Goal: Ask a question

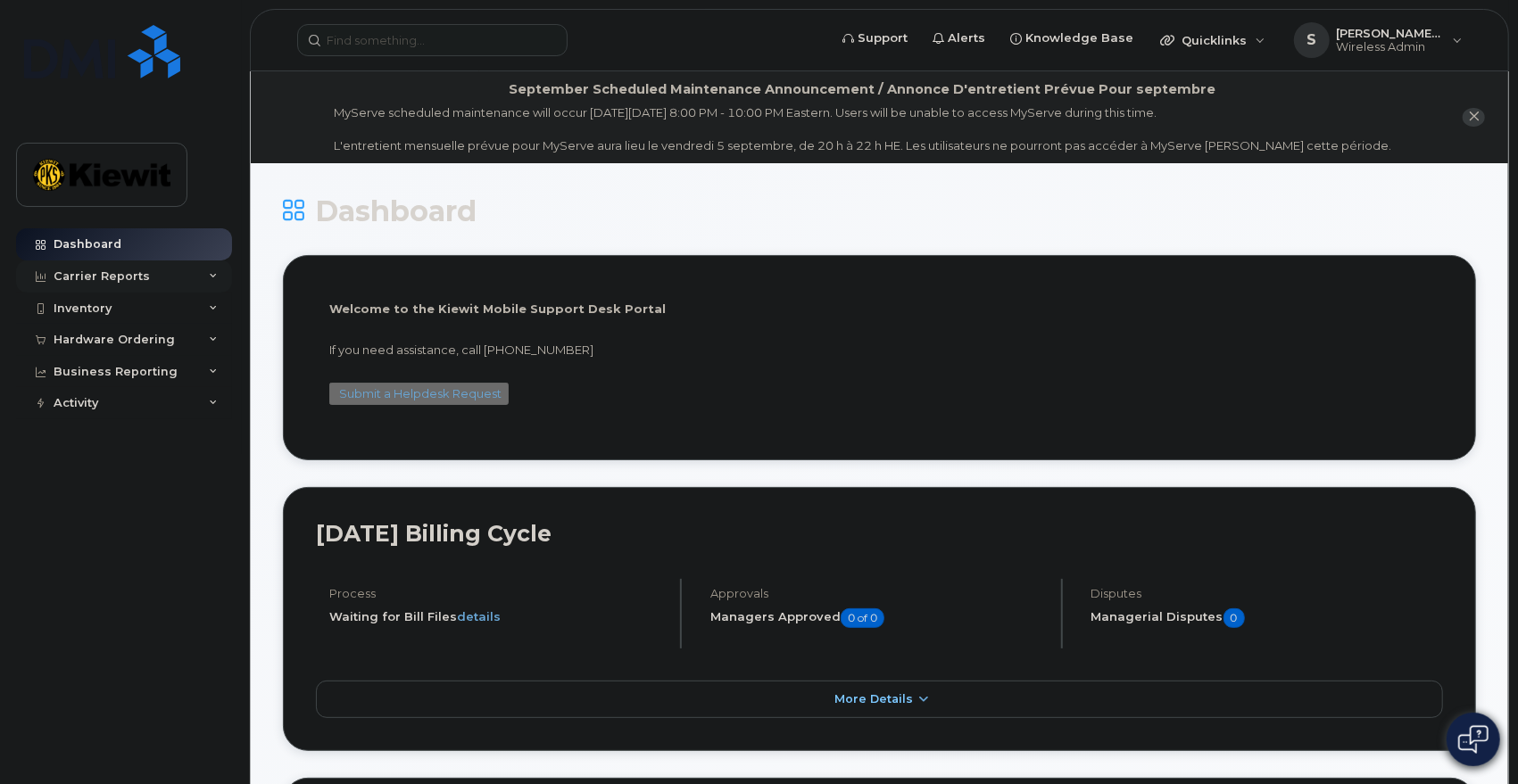
click at [103, 269] on div "Carrier Reports" at bounding box center [101, 276] width 97 height 14
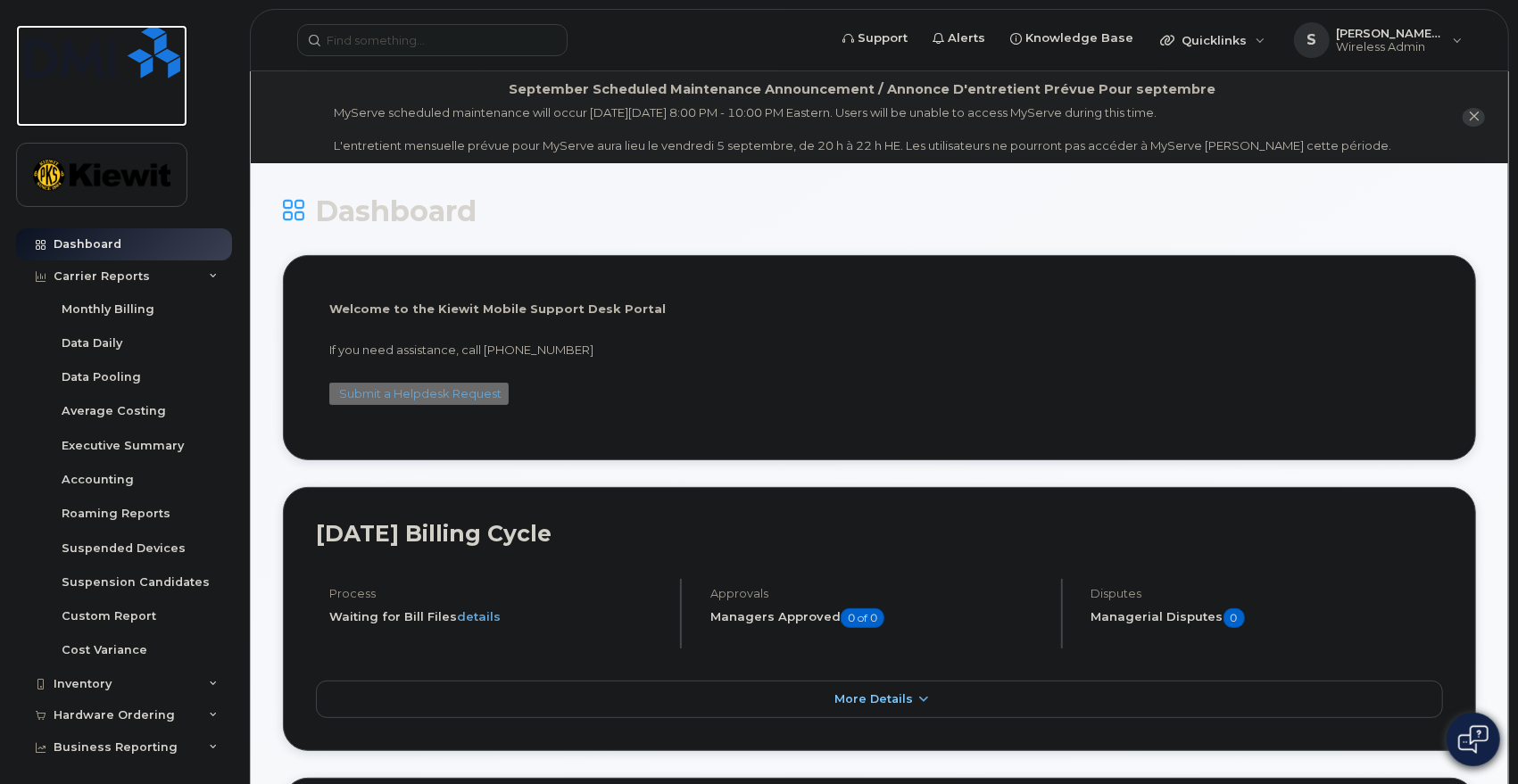
click at [166, 36] on img at bounding box center [102, 52] width 156 height 54
click at [899, 36] on span "Support" at bounding box center [882, 38] width 50 height 18
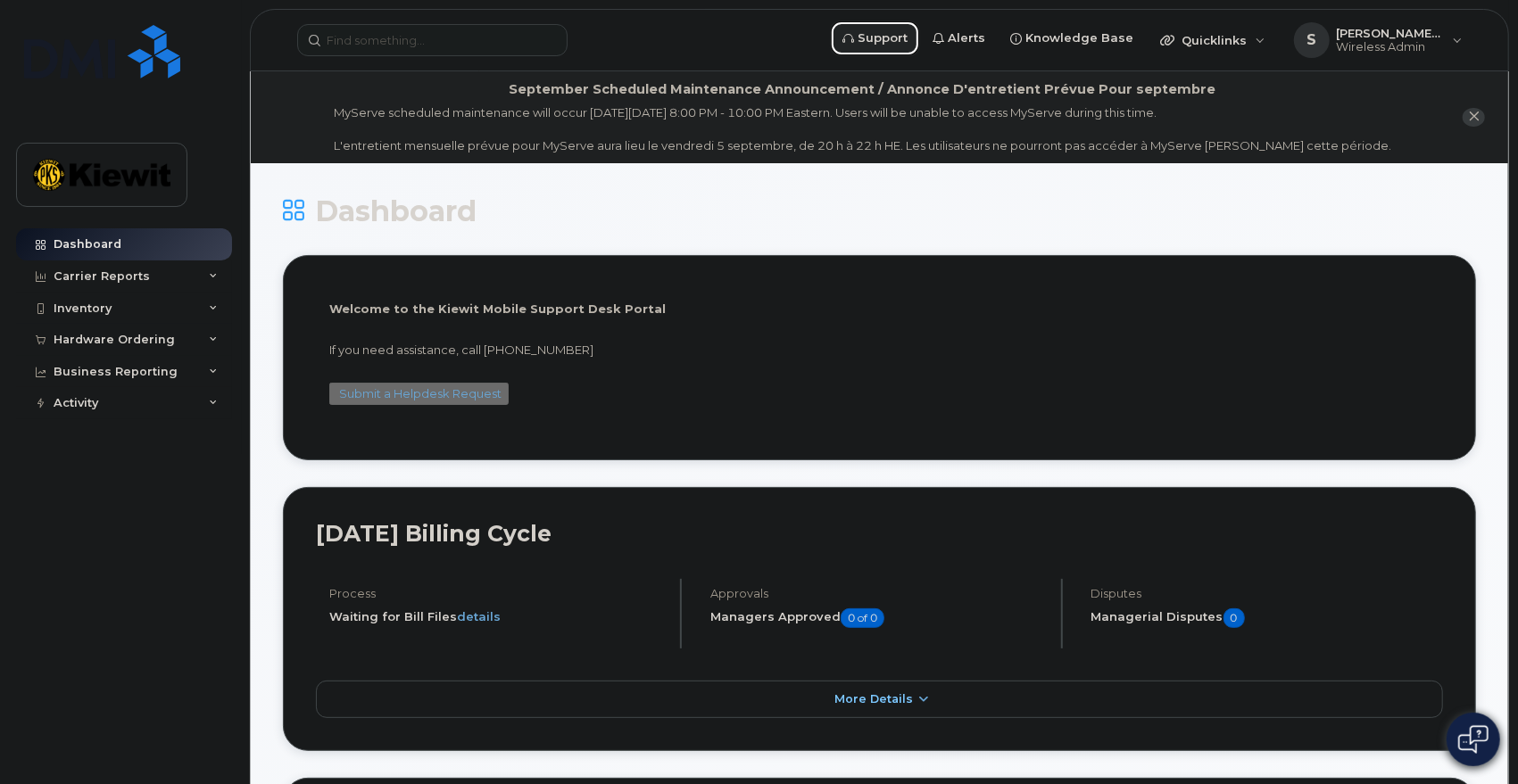
click at [902, 33] on span "Support" at bounding box center [882, 38] width 50 height 18
click at [143, 62] on img at bounding box center [102, 52] width 156 height 54
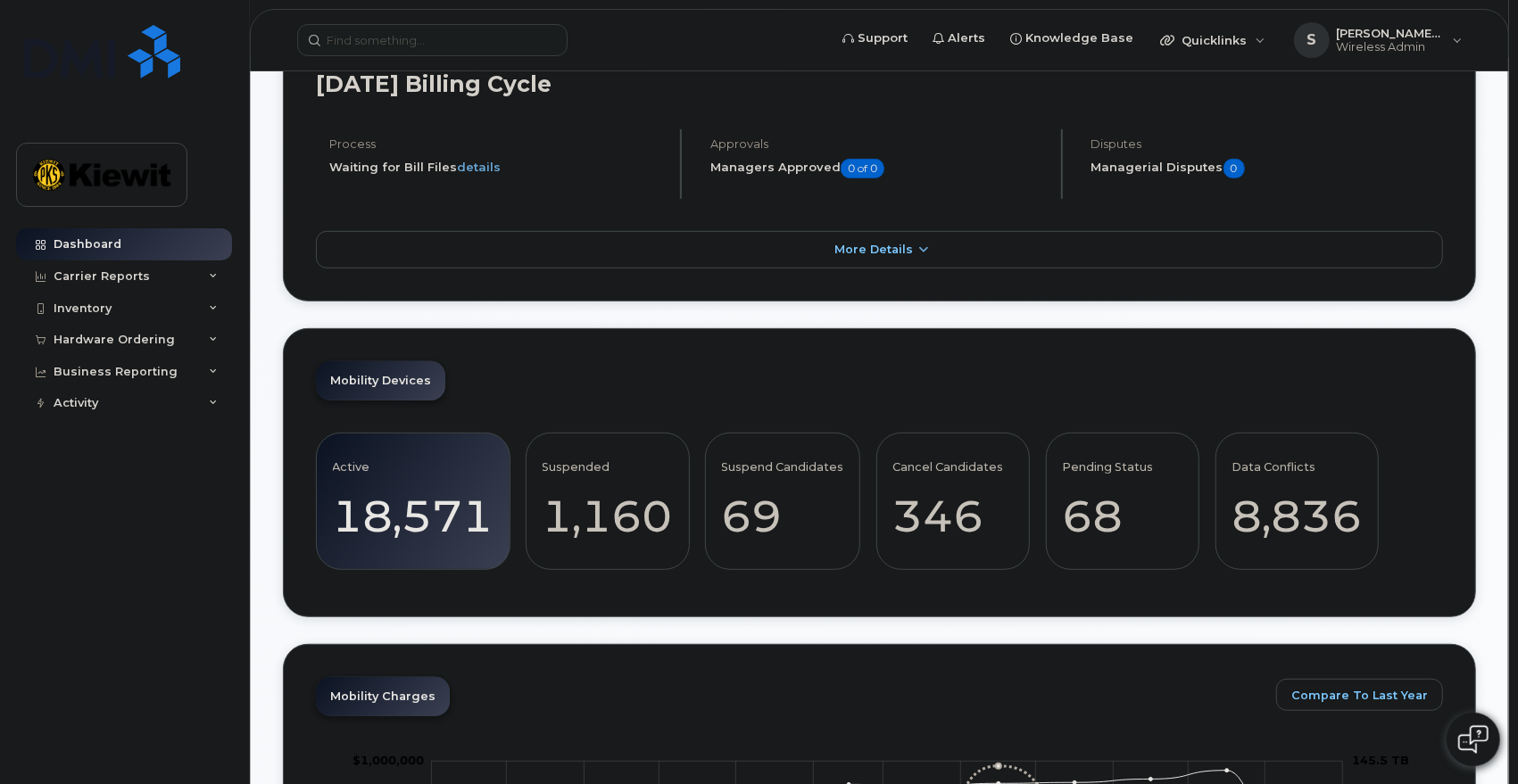
scroll to position [2081, 0]
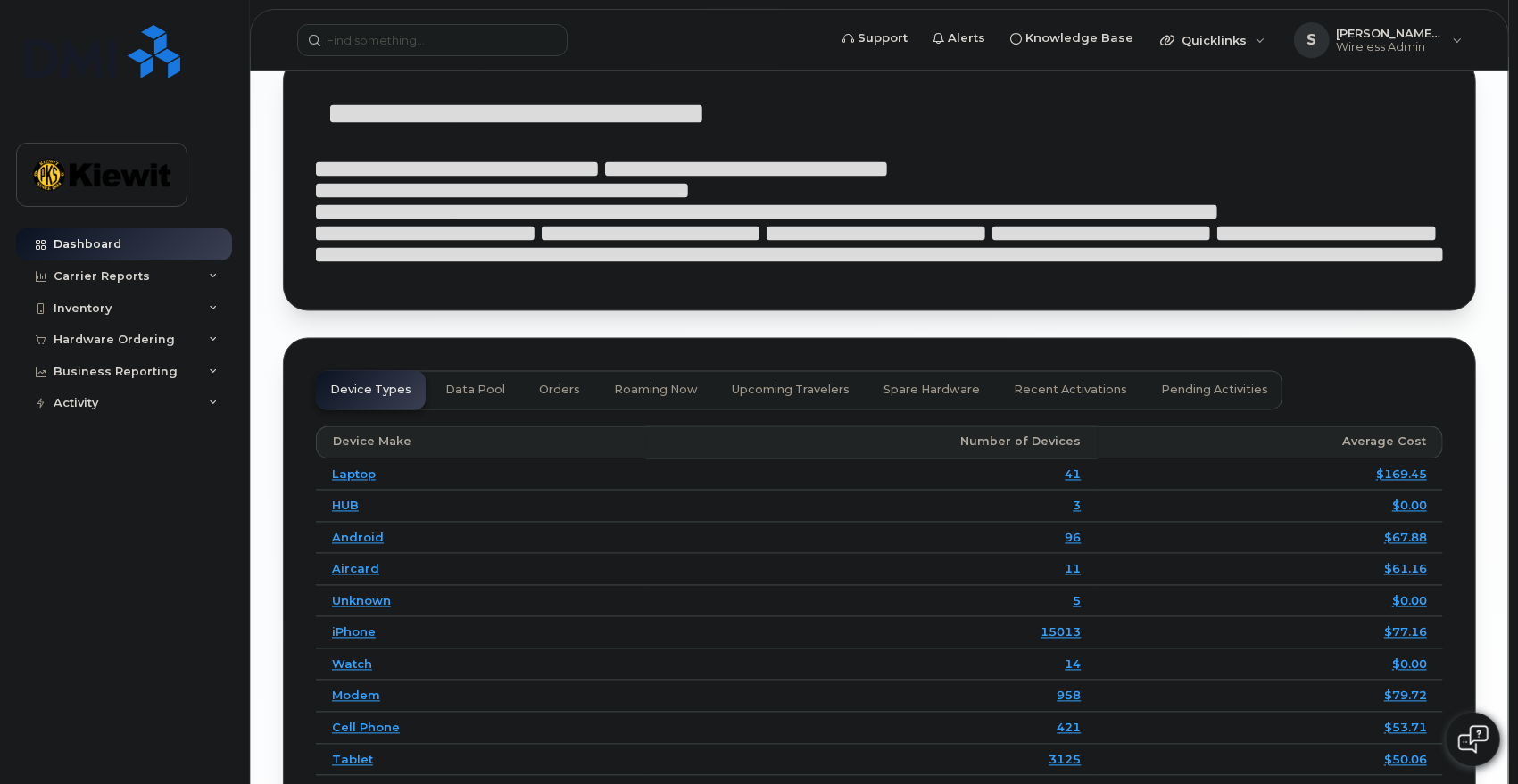
click at [1473, 740] on img at bounding box center [1473, 739] width 30 height 28
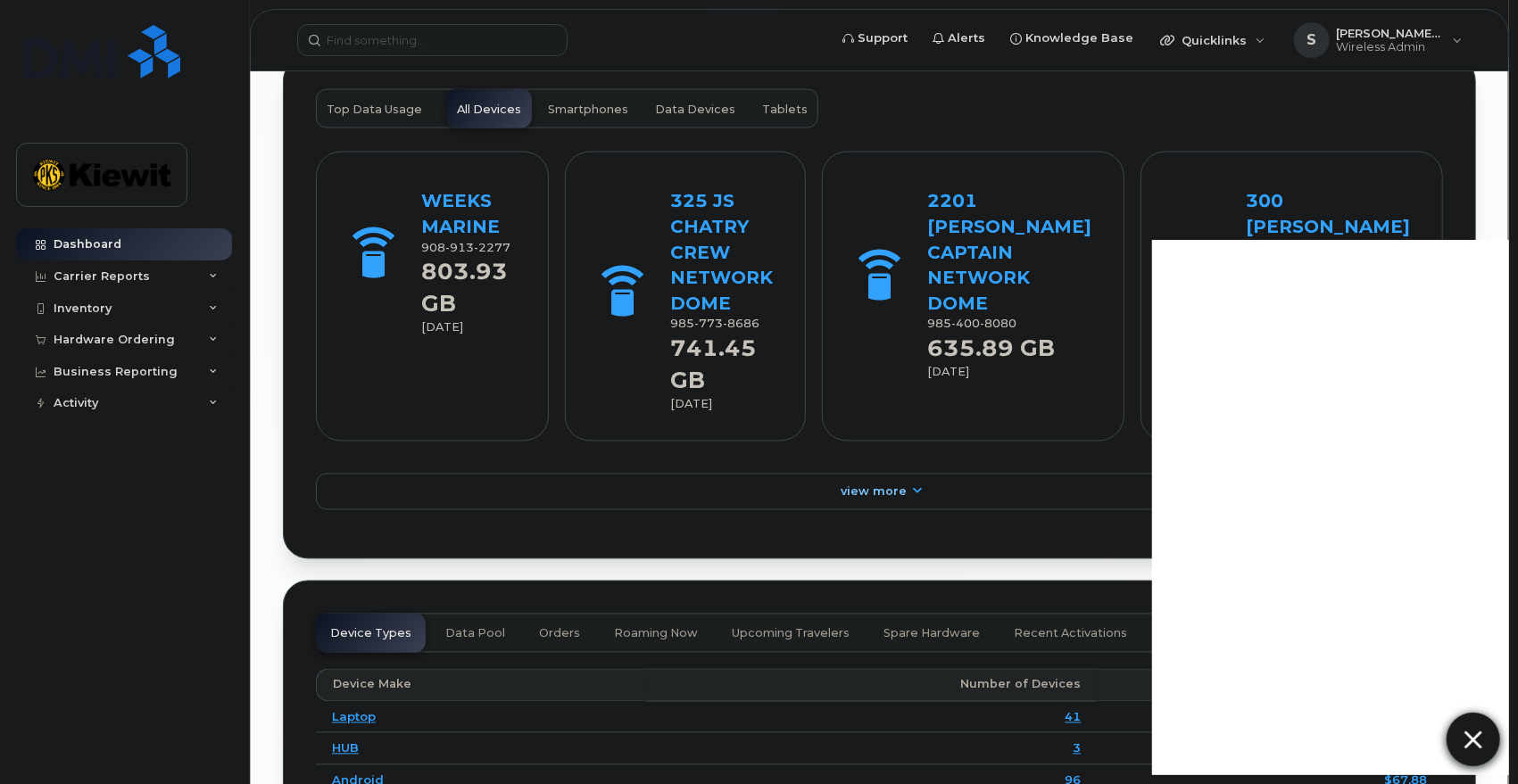
click at [327, 435] on div "WEEKS MARINE 908 913 2277 803.93 GB Aug 2025 325 JS CHATRY CREW NETWORK DOME 98…" at bounding box center [879, 328] width 1127 height 398
click at [1244, 42] on span "Quicklinks" at bounding box center [1214, 39] width 65 height 14
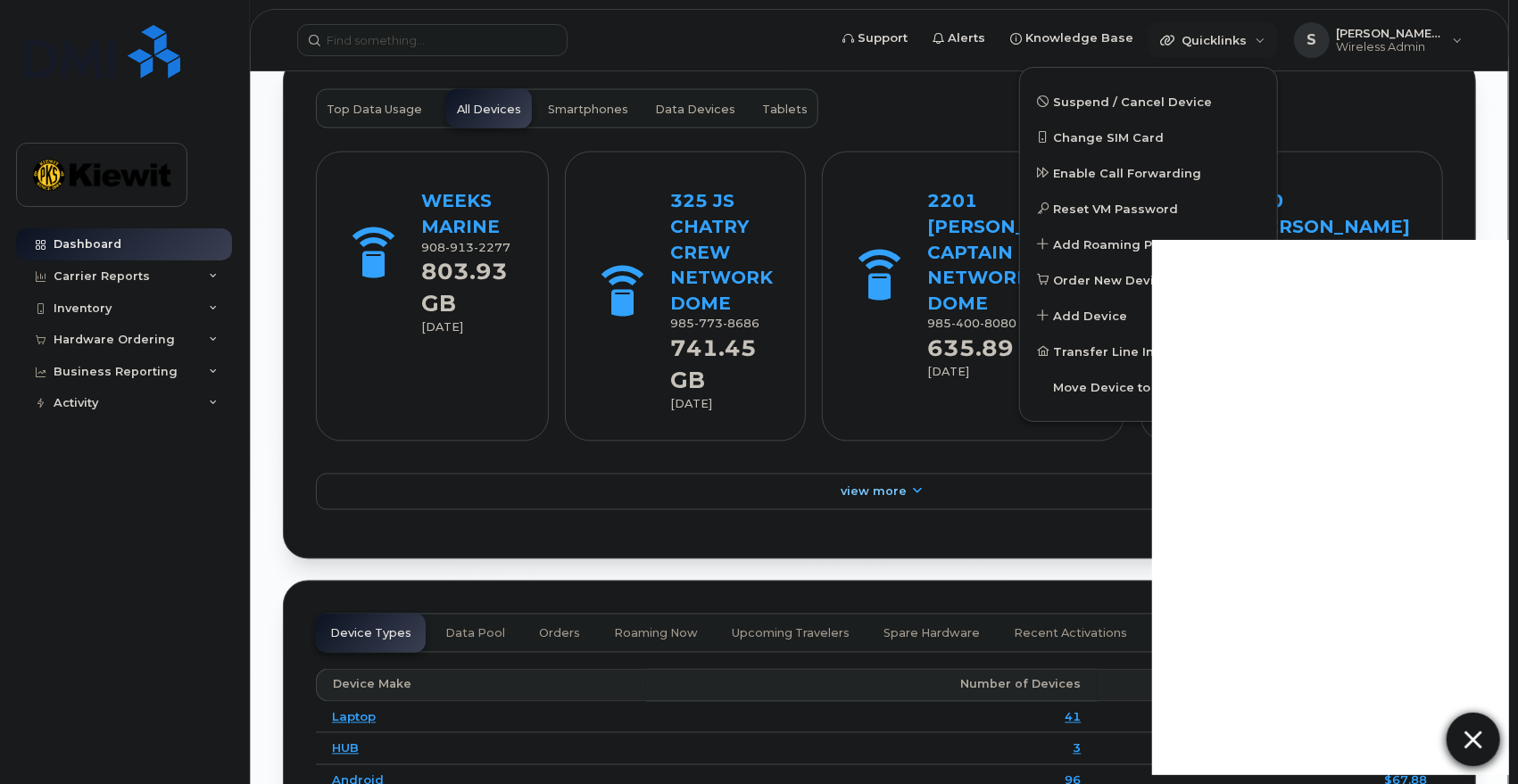
click at [1470, 741] on img at bounding box center [1473, 739] width 18 height 29
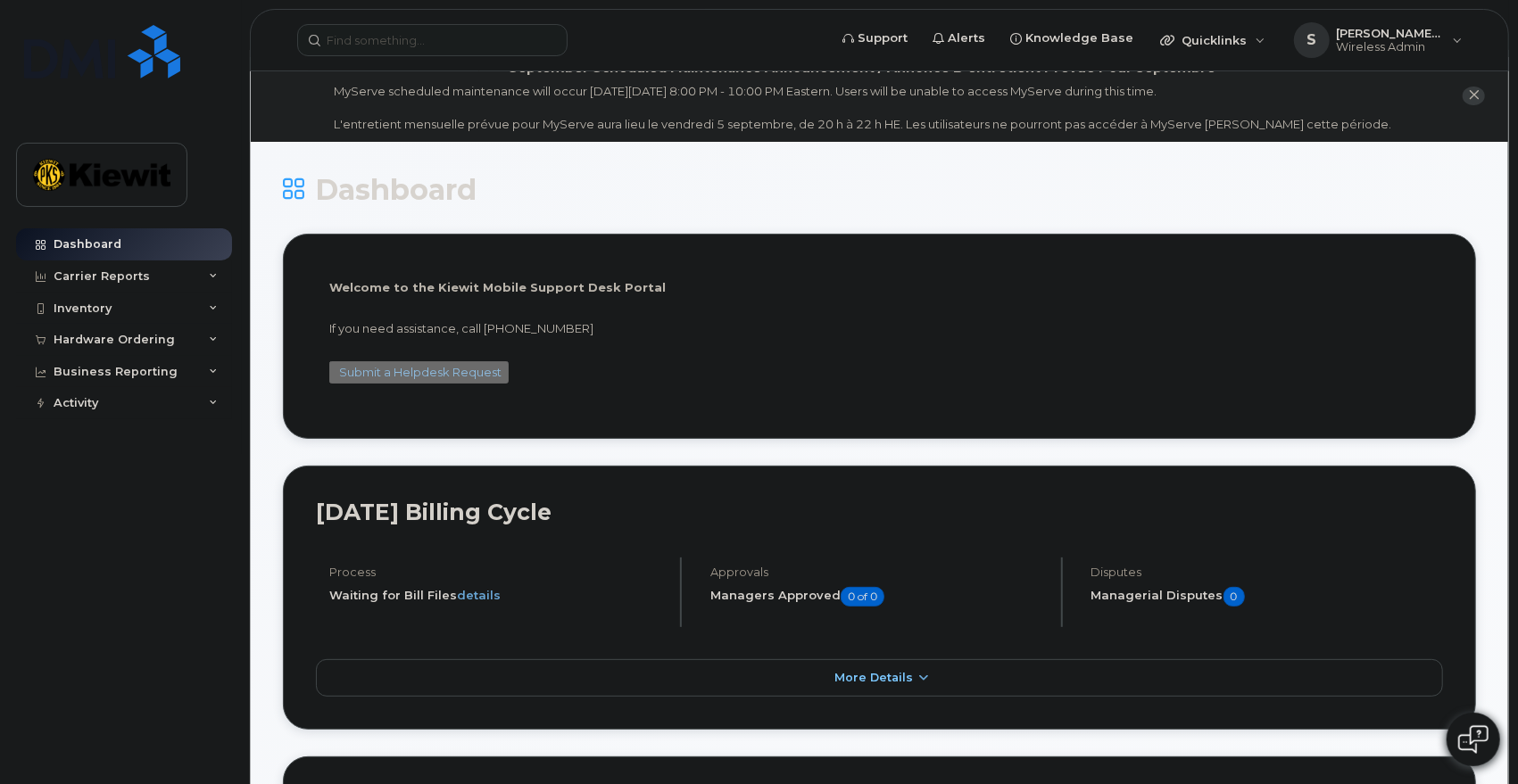
scroll to position [0, 0]
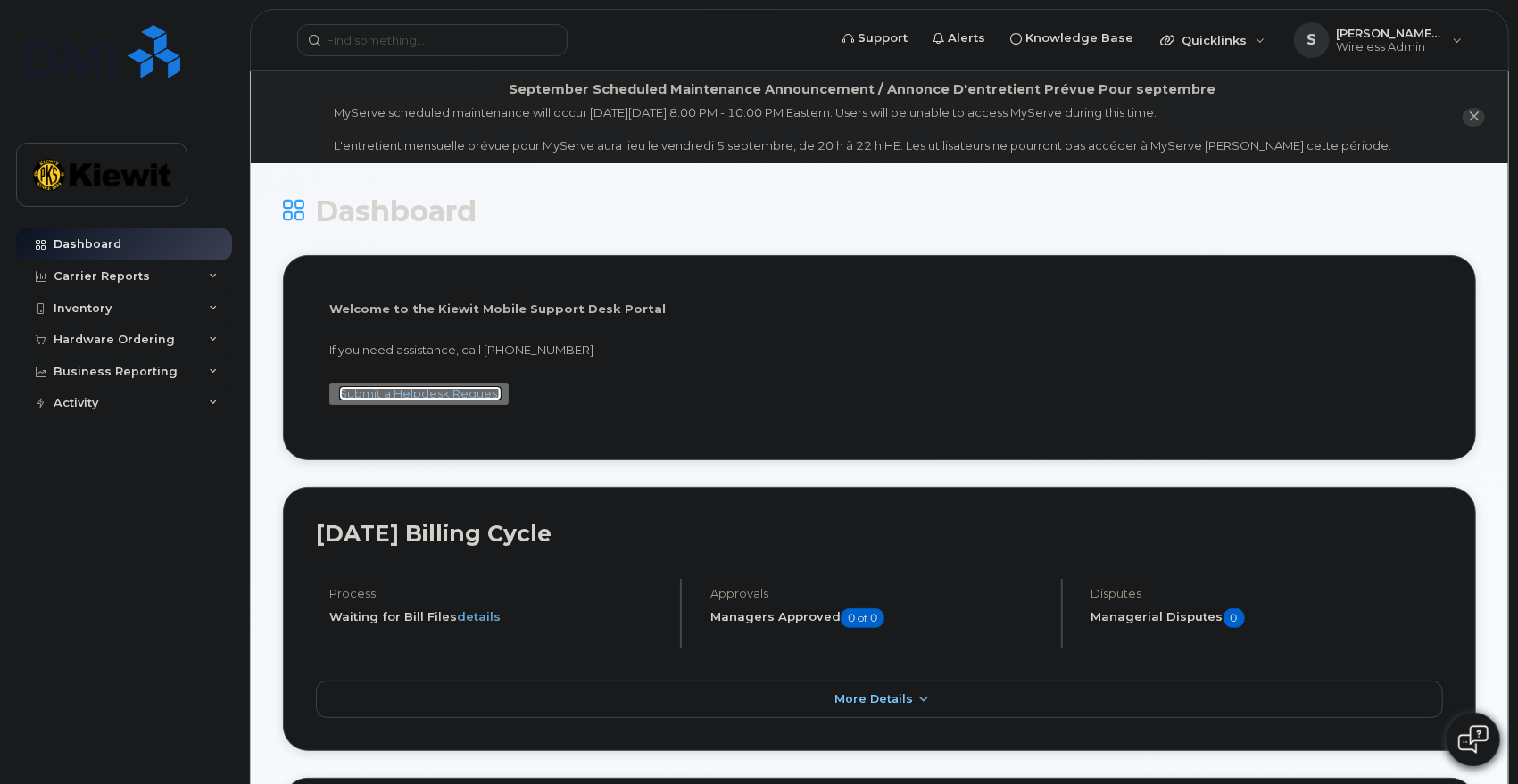
click at [407, 391] on link "Submit a Helpdesk Request" at bounding box center [420, 392] width 163 height 14
